Goal: Task Accomplishment & Management: Manage account settings

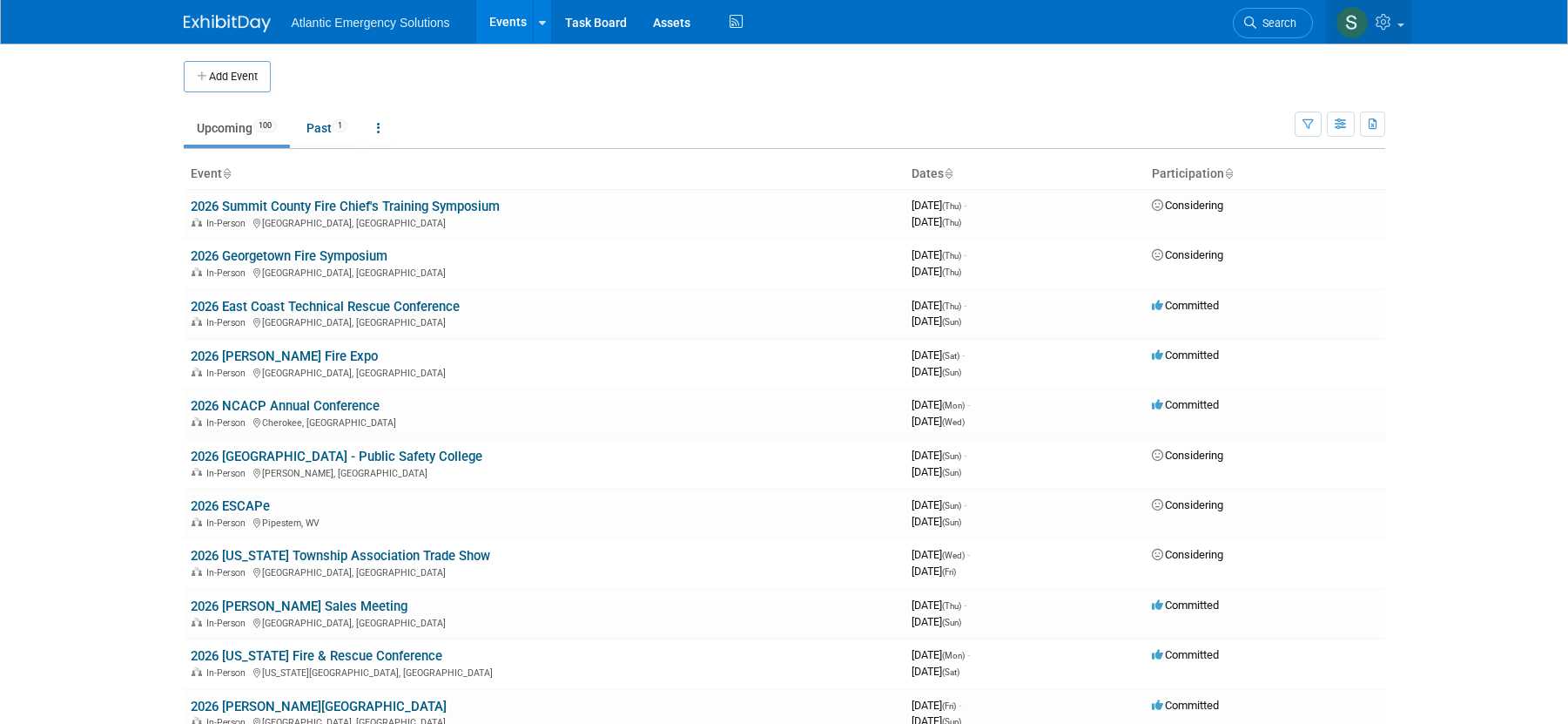
click at [1406, 22] on link at bounding box center [1369, 22] width 85 height 44
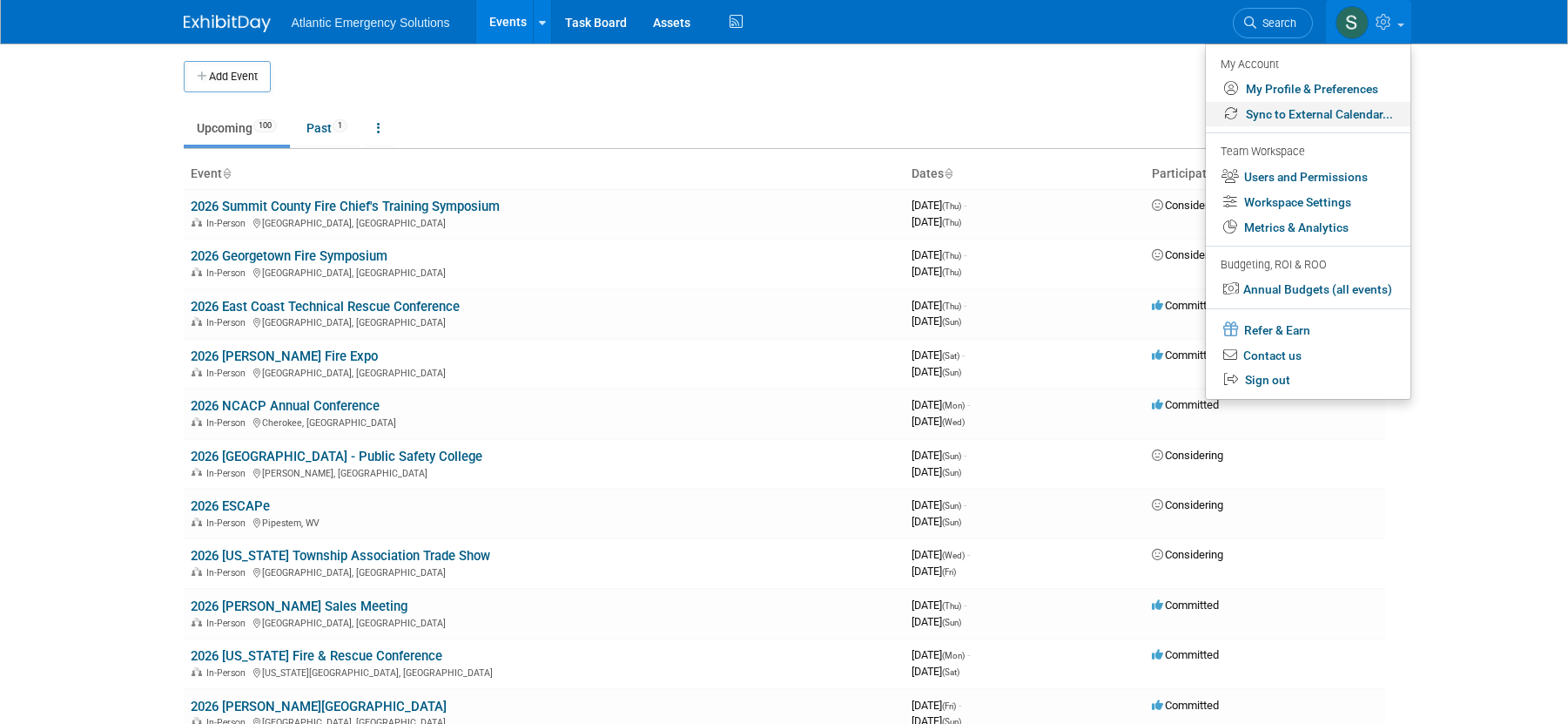
click at [1304, 112] on link "Sync to External Calendar..." at bounding box center [1308, 114] width 205 height 25
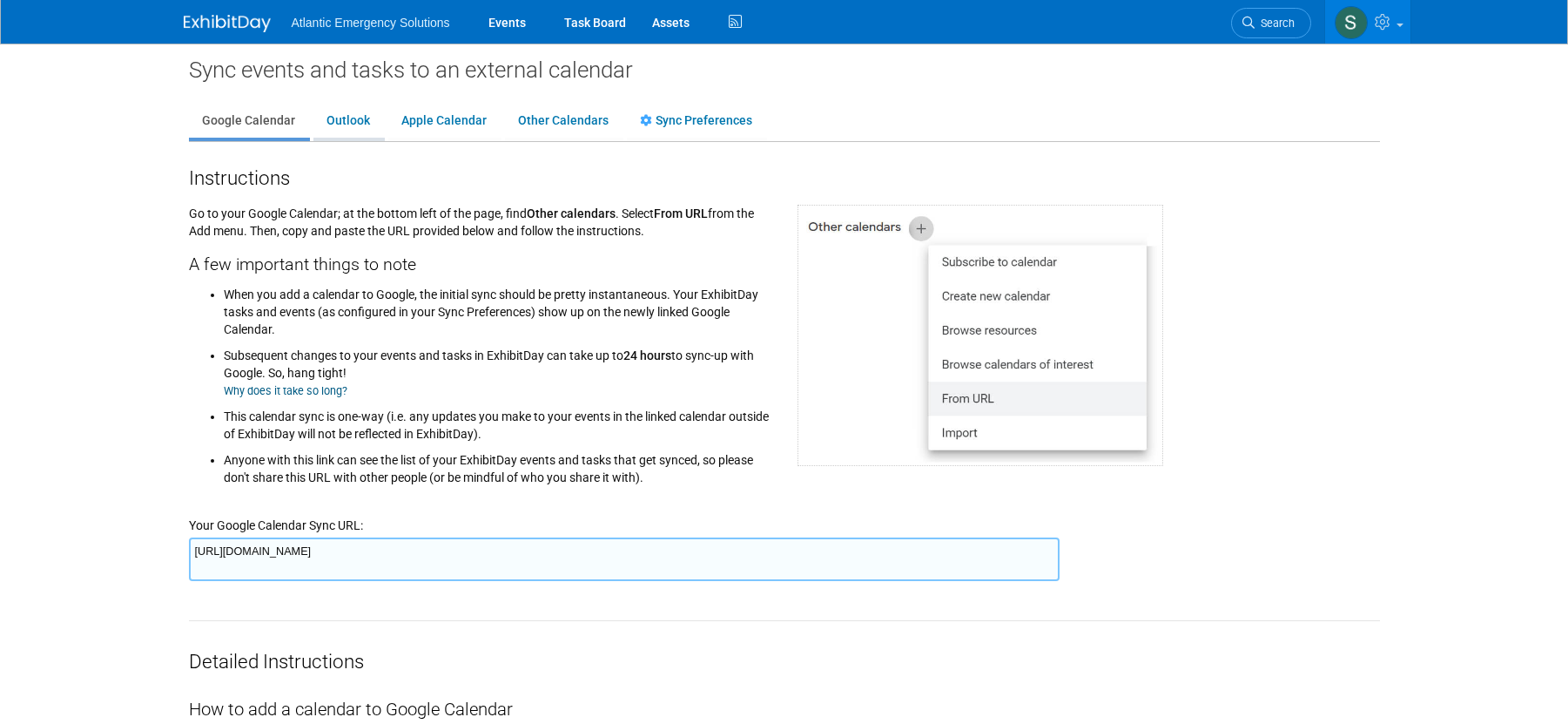
click at [349, 123] on link "Outlook" at bounding box center [348, 121] width 69 height 33
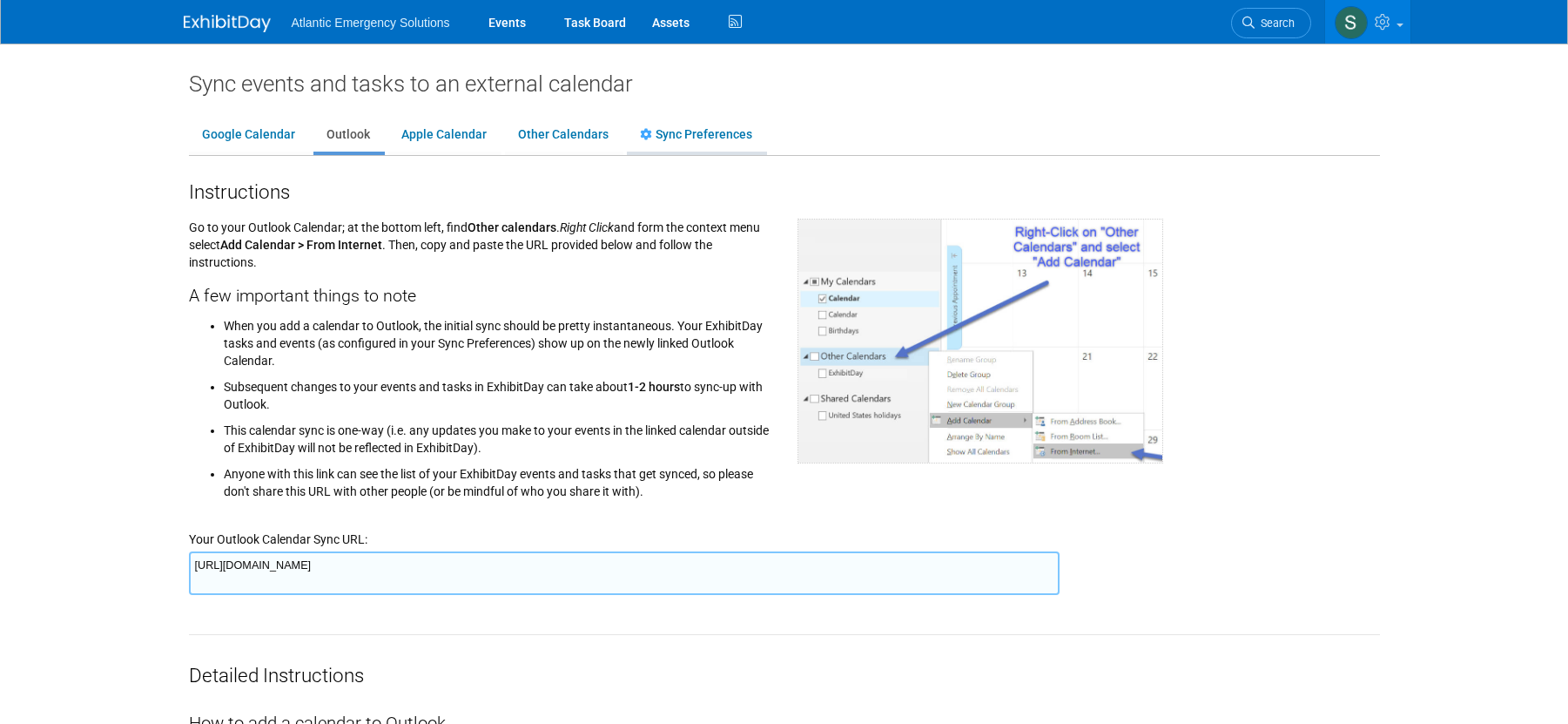
click at [679, 136] on link "Sync Preferences" at bounding box center [697, 135] width 139 height 33
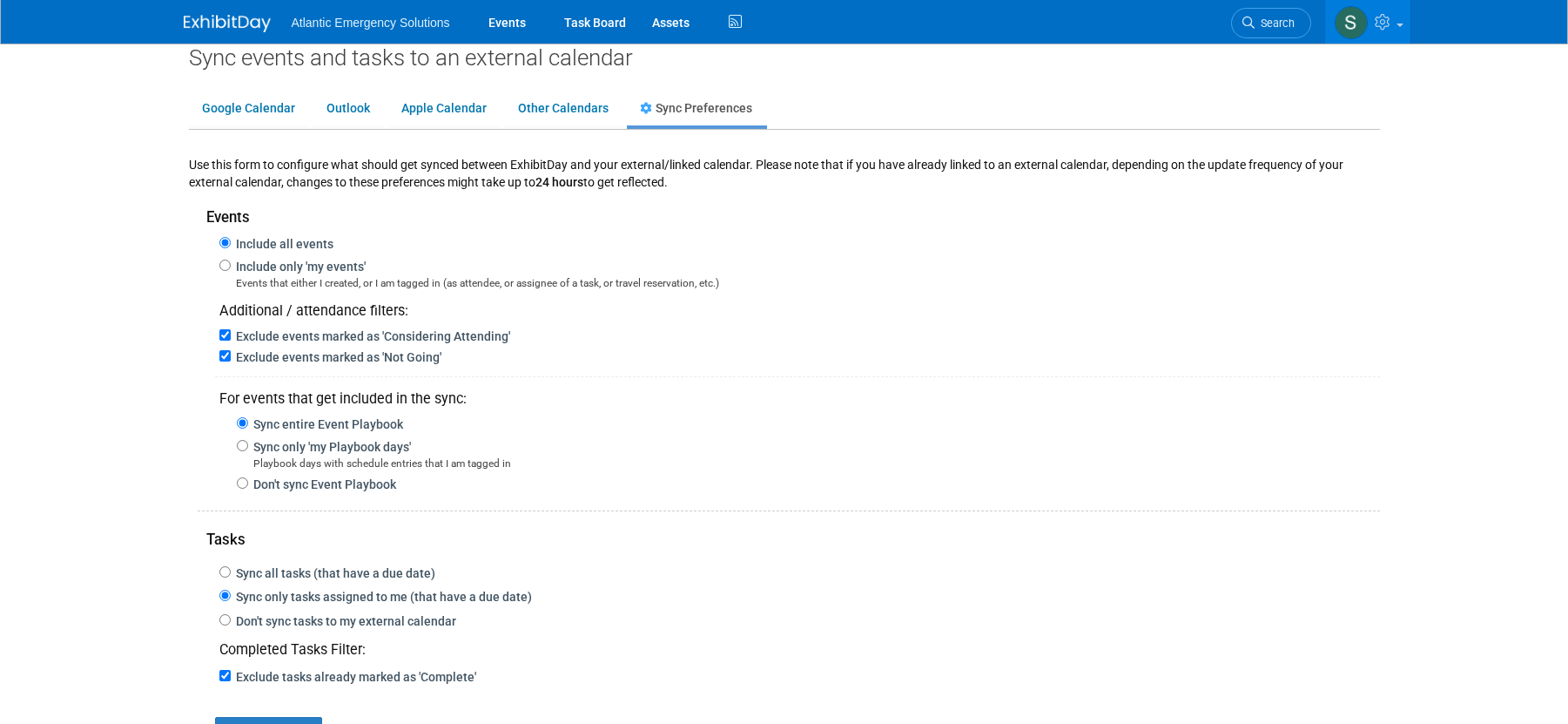
scroll to position [32, 0]
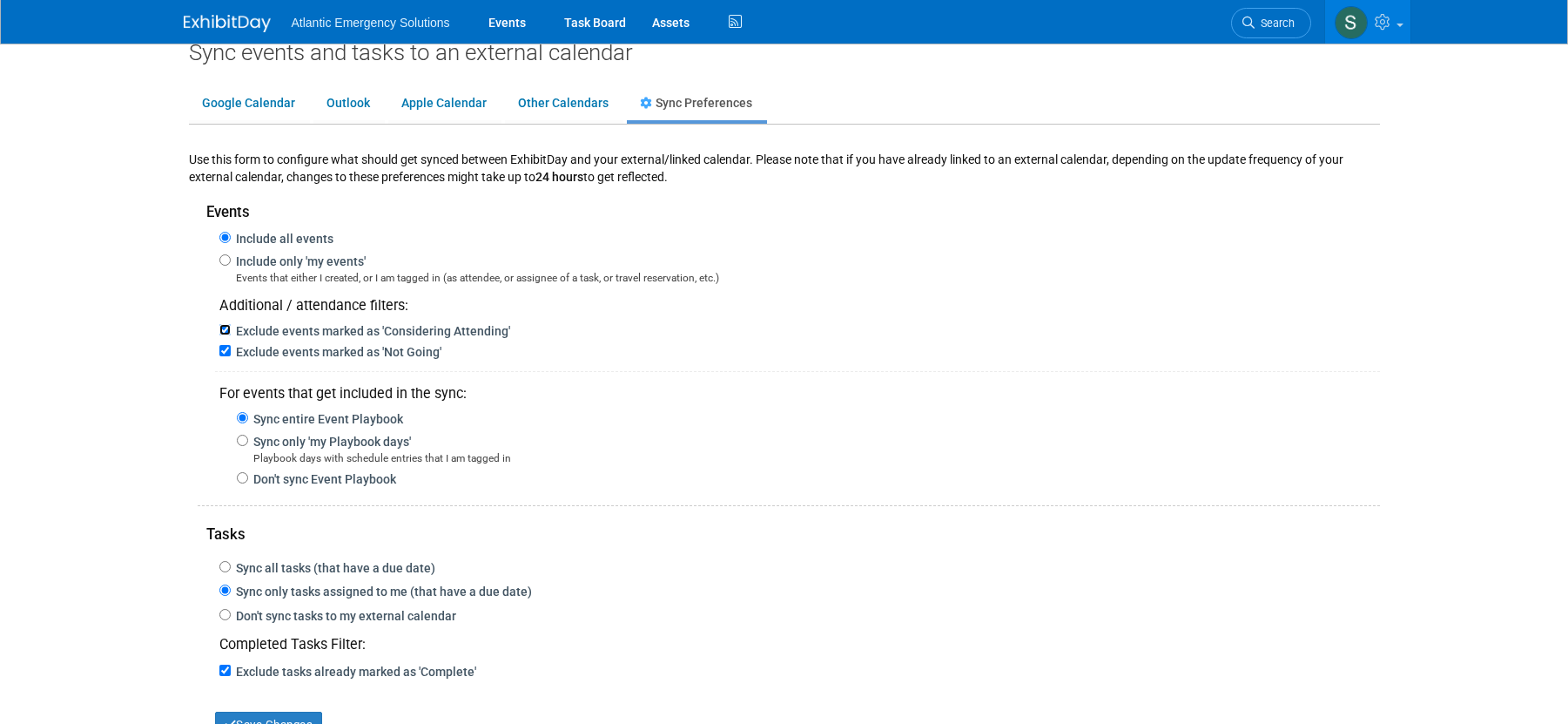
click at [226, 329] on input "Exclude events marked as 'Considering Attending'" at bounding box center [225, 329] width 11 height 11
checkbox input "false"
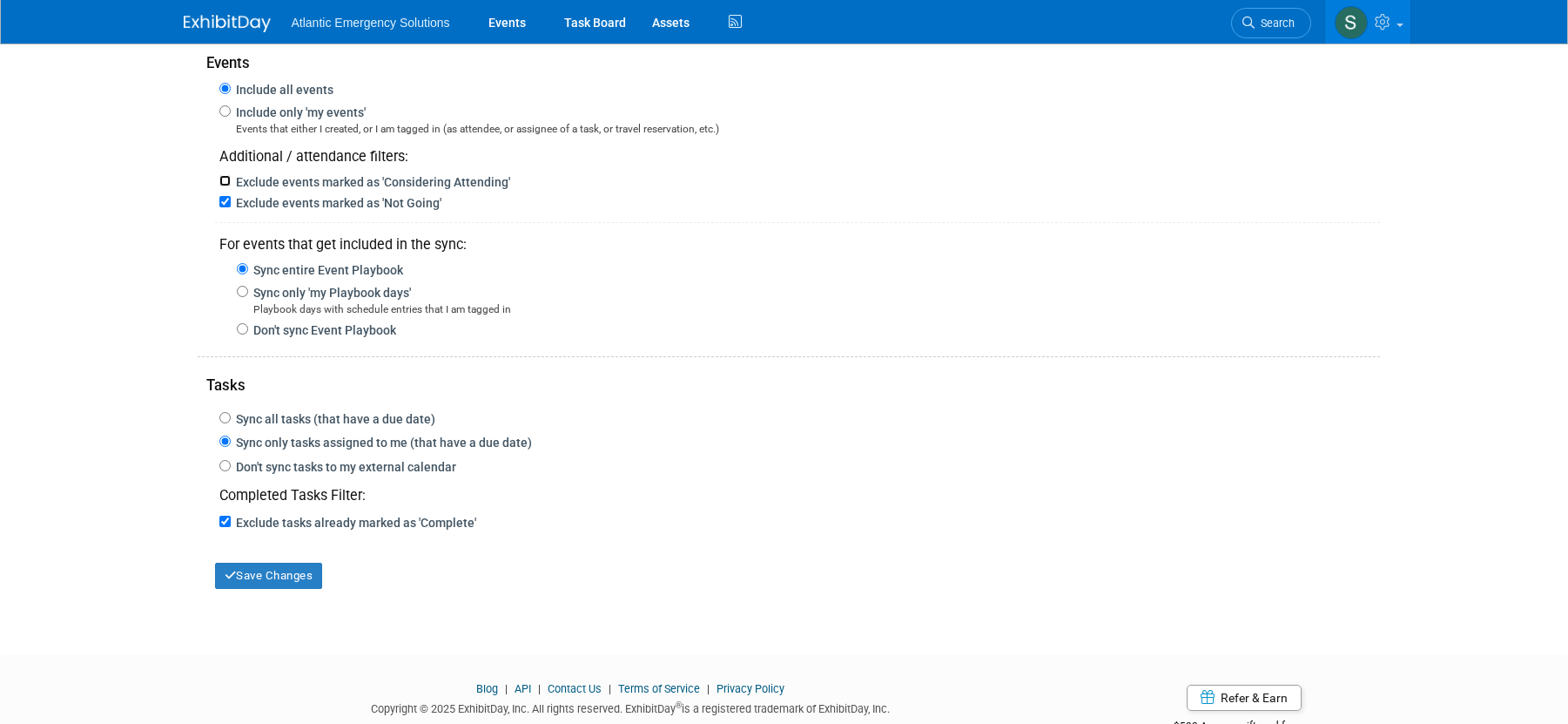
scroll to position [195, 0]
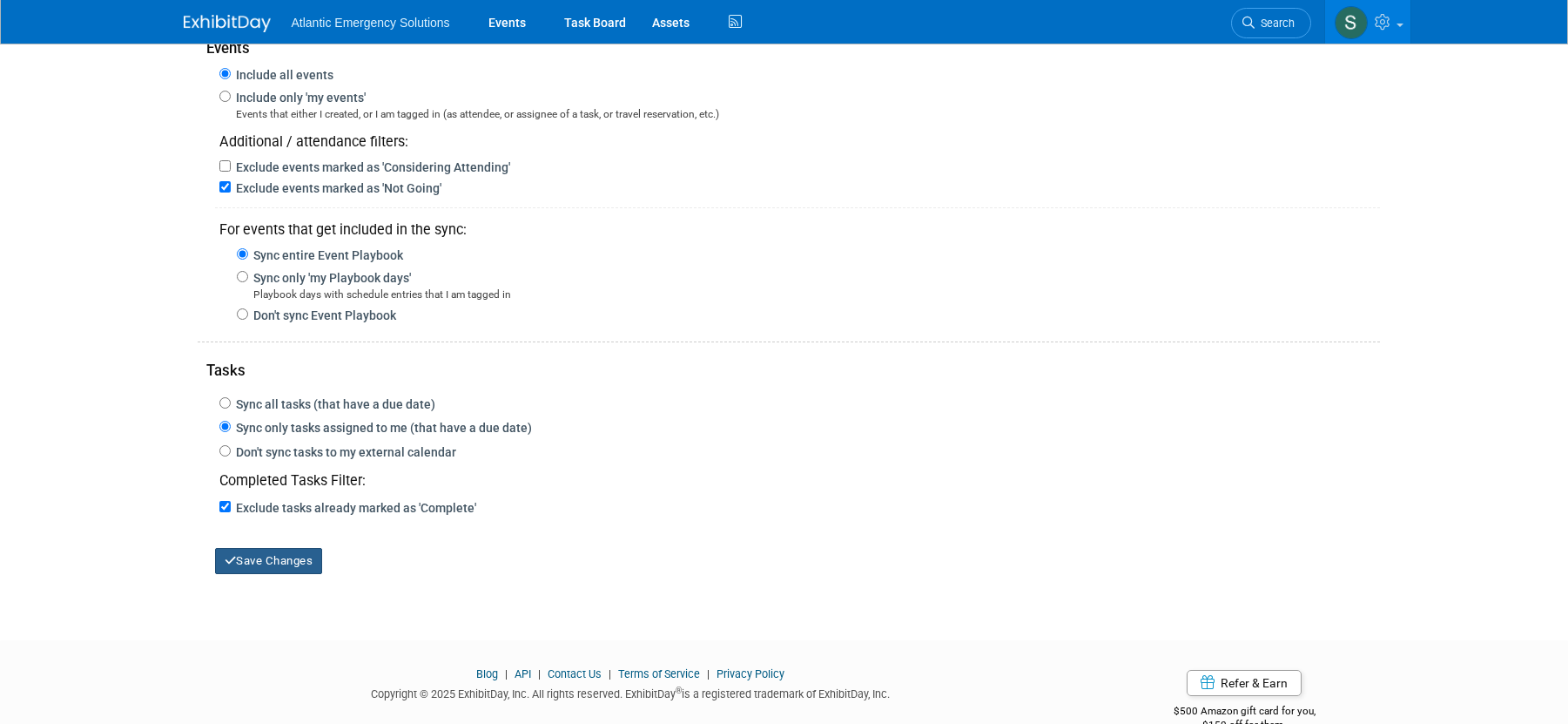
click at [290, 566] on button "Save Changes" at bounding box center [269, 561] width 108 height 26
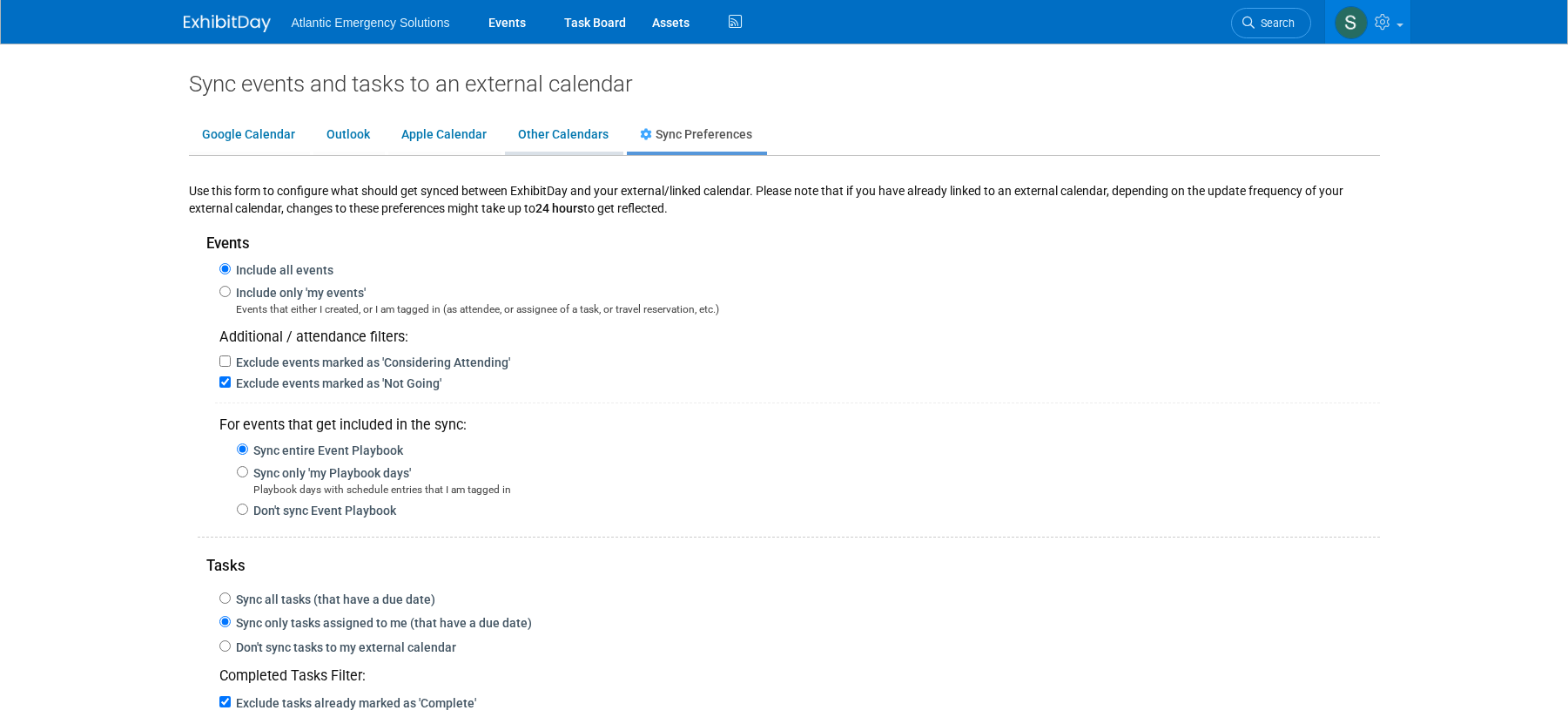
click at [546, 136] on link "Other Calendars" at bounding box center [563, 135] width 117 height 33
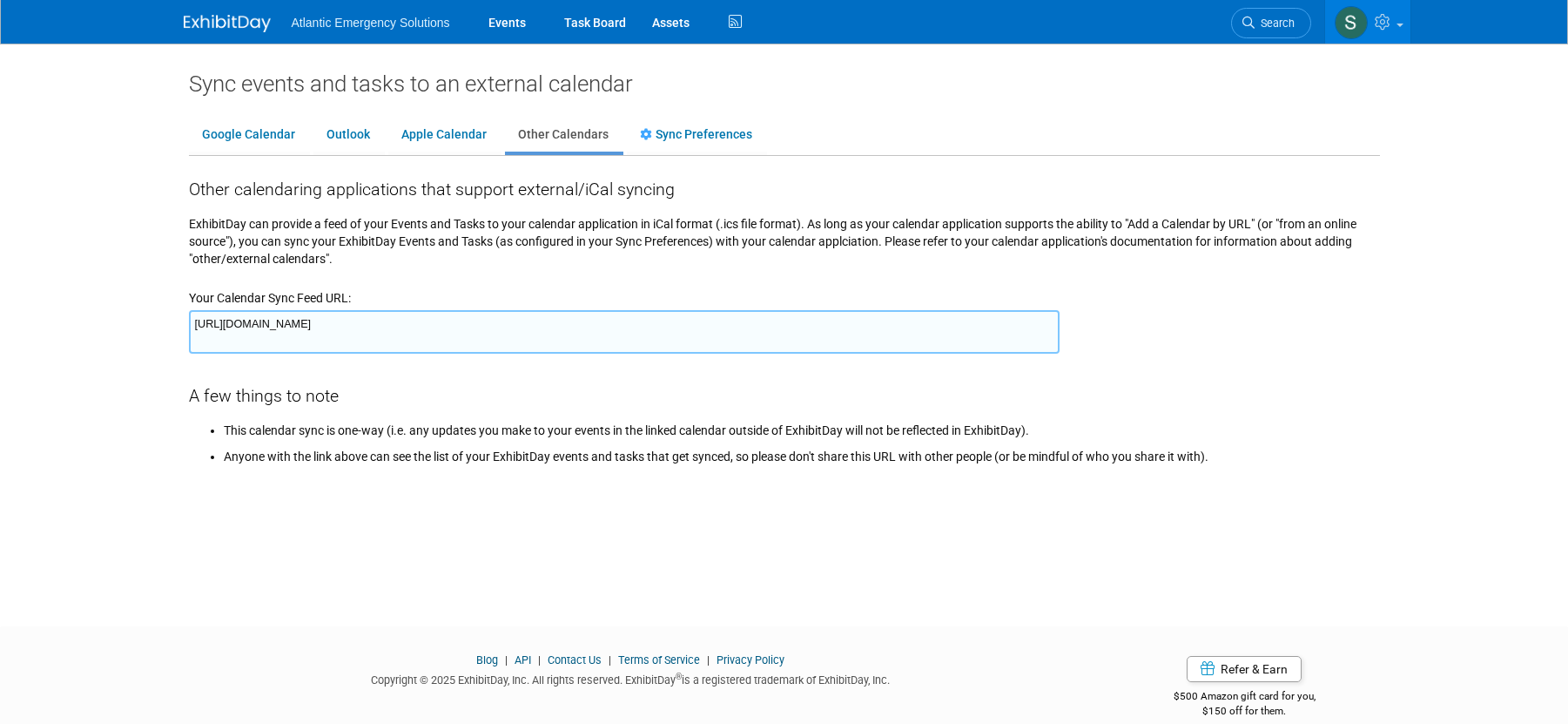
drag, startPoint x: 1022, startPoint y: 324, endPoint x: 193, endPoint y: 320, distance: 829.0
click at [193, 320] on textarea "https://www.exhibitday.com/Sync/iCal/?lt=i&uw=75423&k=b04f8a79-36f5-442f-9ad6-2…" at bounding box center [624, 332] width 871 height 44
click at [434, 318] on textarea "https://www.exhibitday.com/Sync/iCal/?lt=i&uw=75423&k=b04f8a79-36f5-442f-9ad6-2…" at bounding box center [624, 332] width 871 height 44
click at [1006, 323] on textarea "https://www.exhibitday.com/Sync/iCal/?lt=i&uw=75423&k=b04f8a79-36f5-442f-9ad6-2…" at bounding box center [624, 332] width 871 height 44
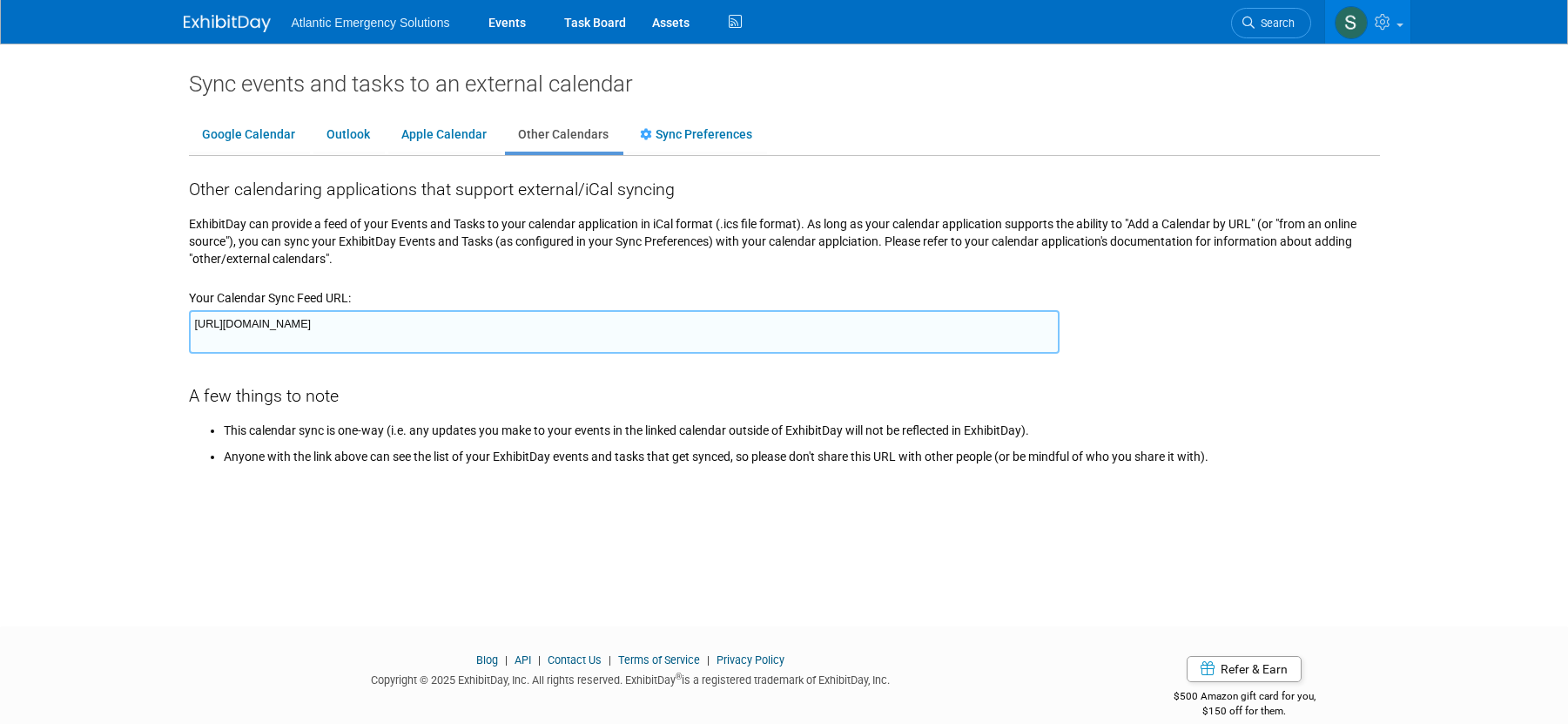
drag, startPoint x: 936, startPoint y: 322, endPoint x: 187, endPoint y: 322, distance: 749.0
click at [187, 322] on div "ExhibitDay can provide a feed of your Events and Tasks to your calendar applica…" at bounding box center [784, 337] width 1218 height 272
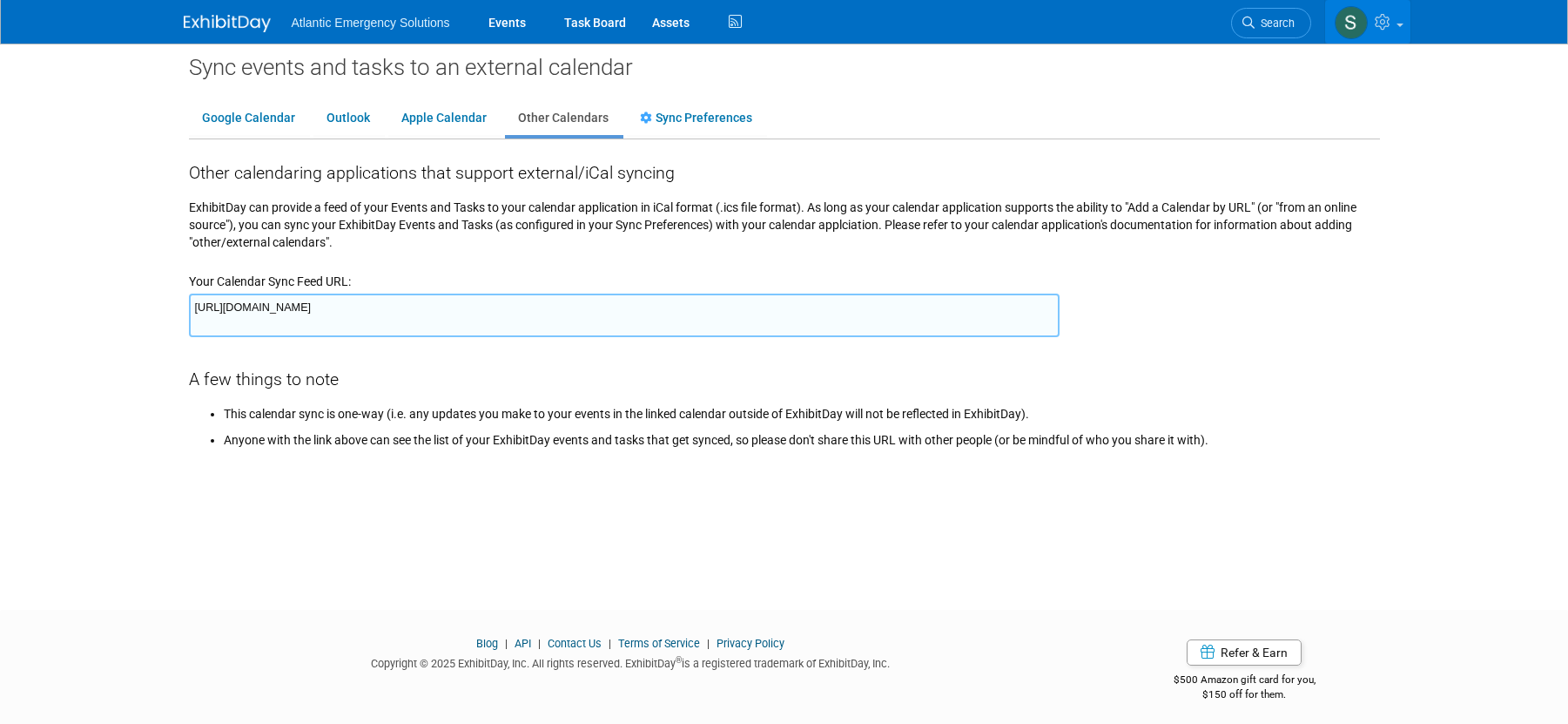
click at [1398, 24] on span at bounding box center [1400, 25] width 7 height 4
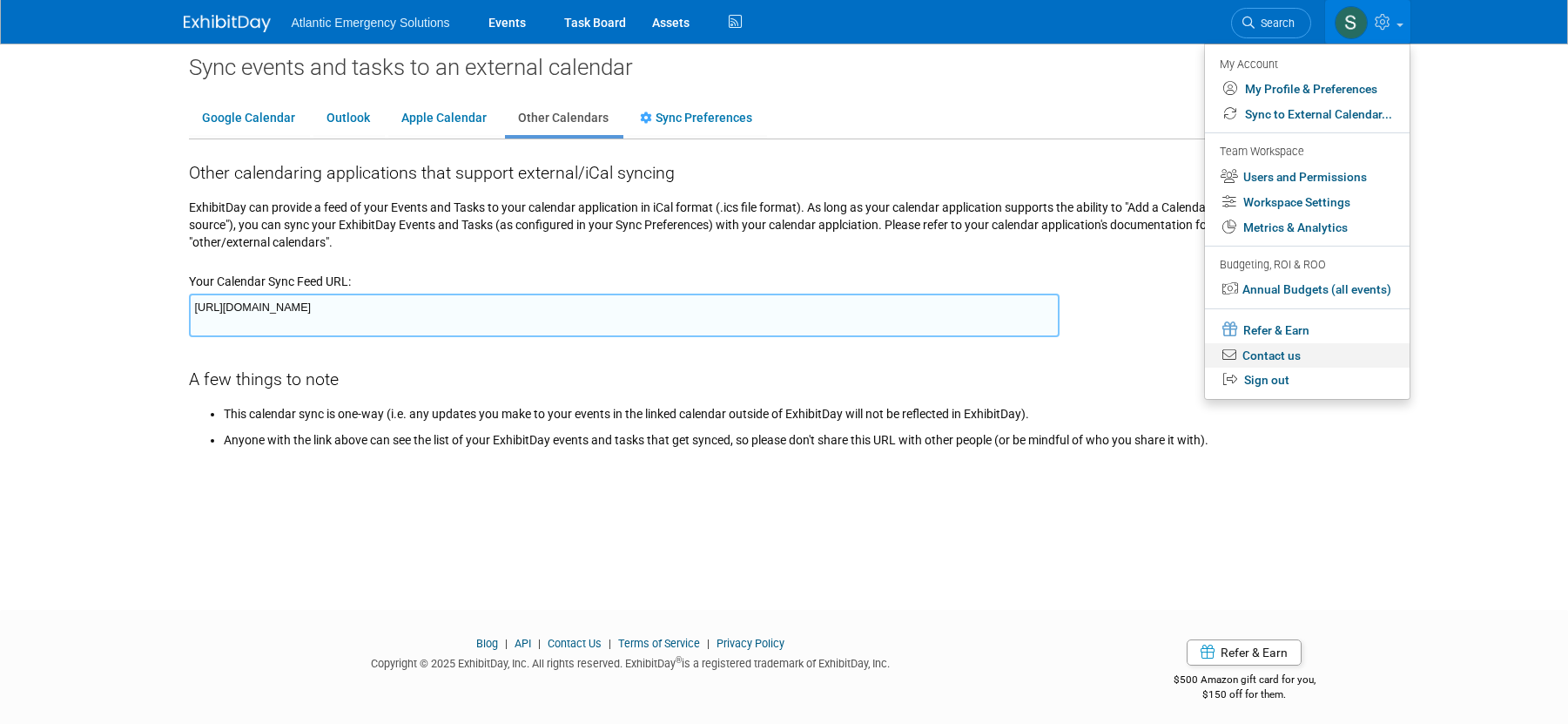
click at [1278, 355] on link "Contact us" at bounding box center [1307, 356] width 205 height 25
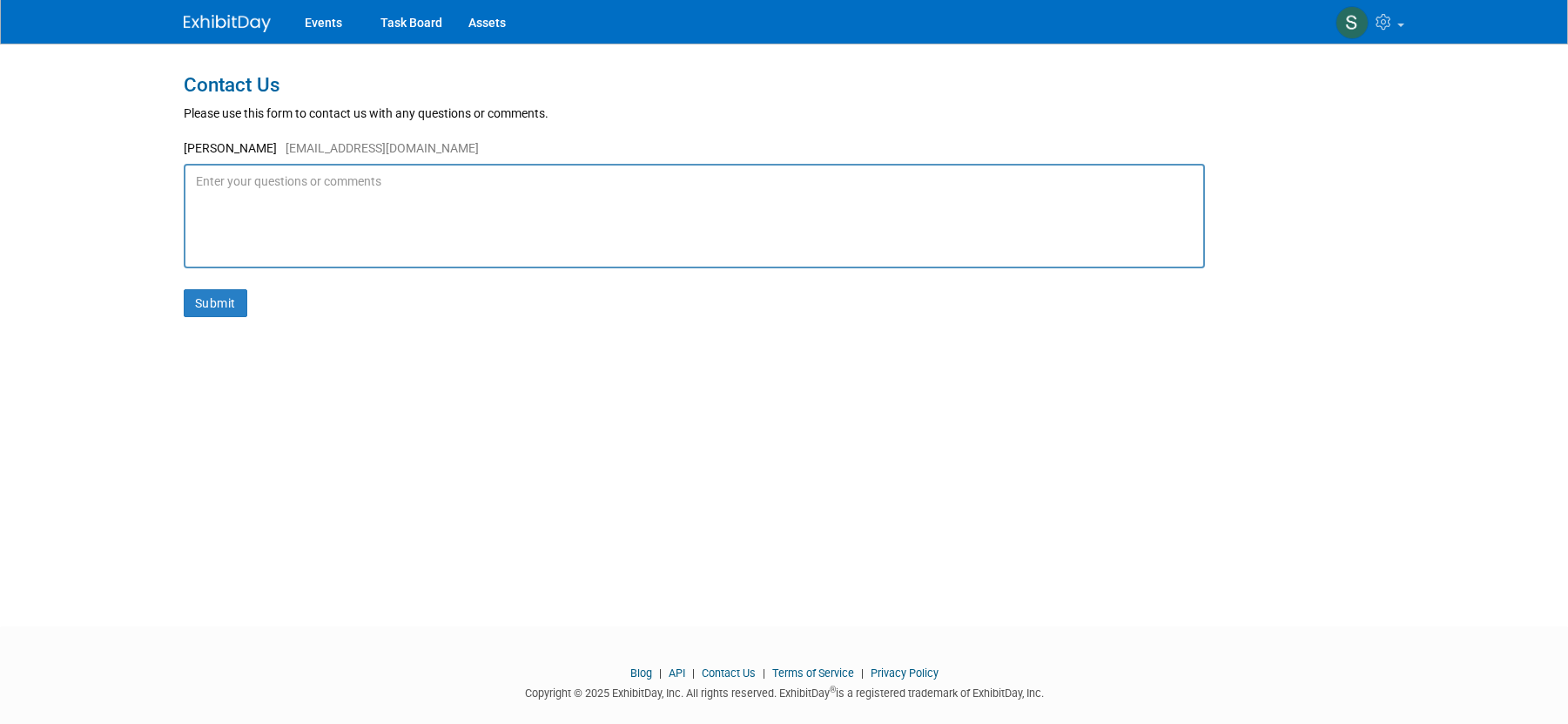
click at [342, 184] on textarea at bounding box center [694, 215] width 1022 height 105
type textarea "O"
